Goal: Error: Check status

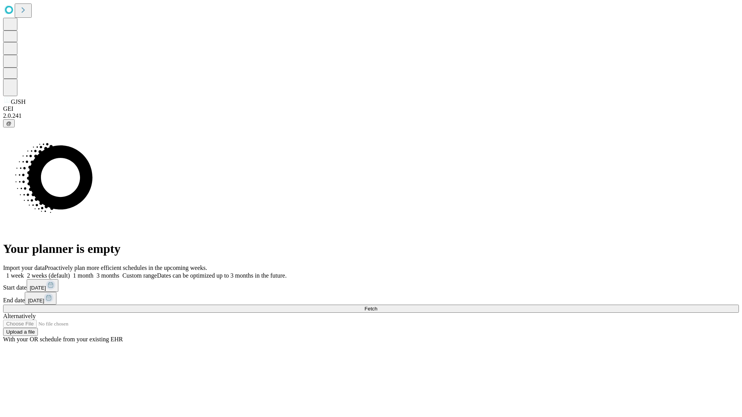
click at [377, 306] on span "Fetch" at bounding box center [370, 309] width 13 height 6
